Goal: Task Accomplishment & Management: Manage account settings

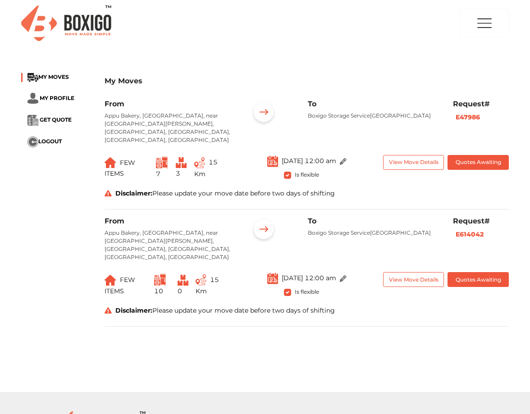
click at [351, 189] on div "Disclaimer: Please update your move date before two days of shifting" at bounding box center [307, 193] width 418 height 9
click at [54, 119] on span "GET QUOTE" at bounding box center [56, 119] width 32 height 7
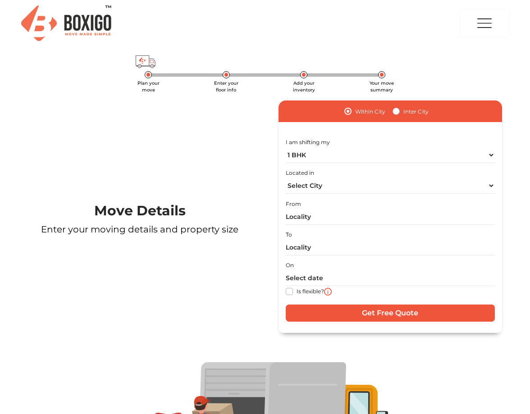
click at [80, 14] on img at bounding box center [66, 23] width 90 height 36
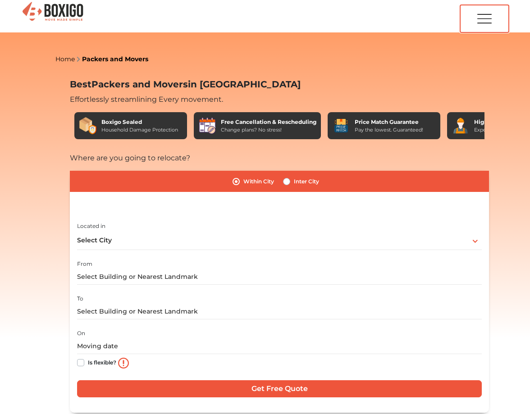
click at [485, 22] on img "button" at bounding box center [484, 18] width 18 height 27
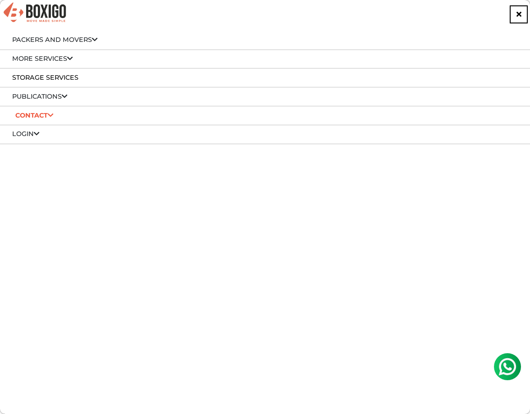
click at [30, 132] on link "Login" at bounding box center [25, 134] width 27 height 8
click at [42, 146] on link "Customer" at bounding box center [36, 147] width 38 height 8
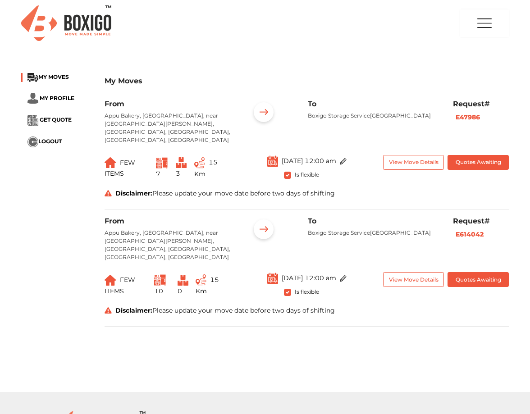
click at [467, 179] on div "From Appu Bakery, [GEOGRAPHIC_DATA], near [GEOGRAPHIC_DATA][PERSON_NAME], [GEOG…" at bounding box center [307, 155] width 404 height 110
click at [469, 155] on button "Quotes Awaiting" at bounding box center [477, 162] width 61 height 15
click at [314, 356] on main "My Moves MY MOVES MY PROFILE GET QUOTE LOGOUT My Moves From Appu Bakery, [GEOGR…" at bounding box center [265, 230] width 530 height 324
